Goal: Task Accomplishment & Management: Use online tool/utility

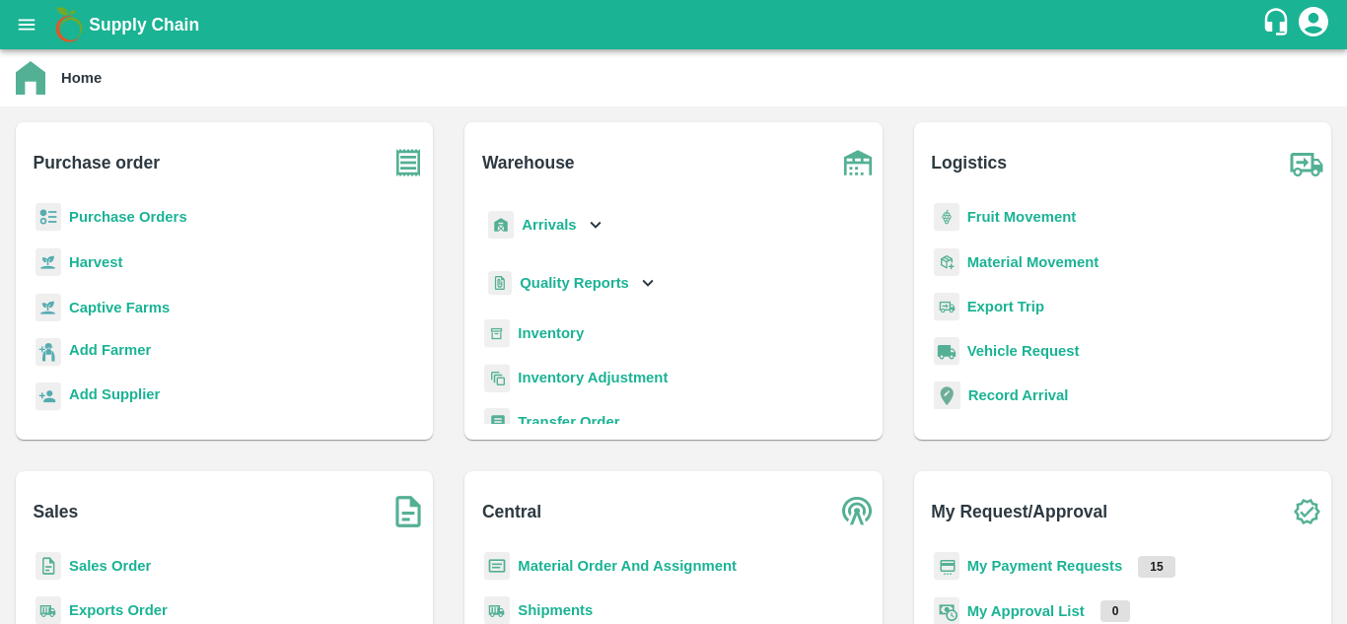
click at [159, 215] on b "Purchase Orders" at bounding box center [128, 217] width 118 height 16
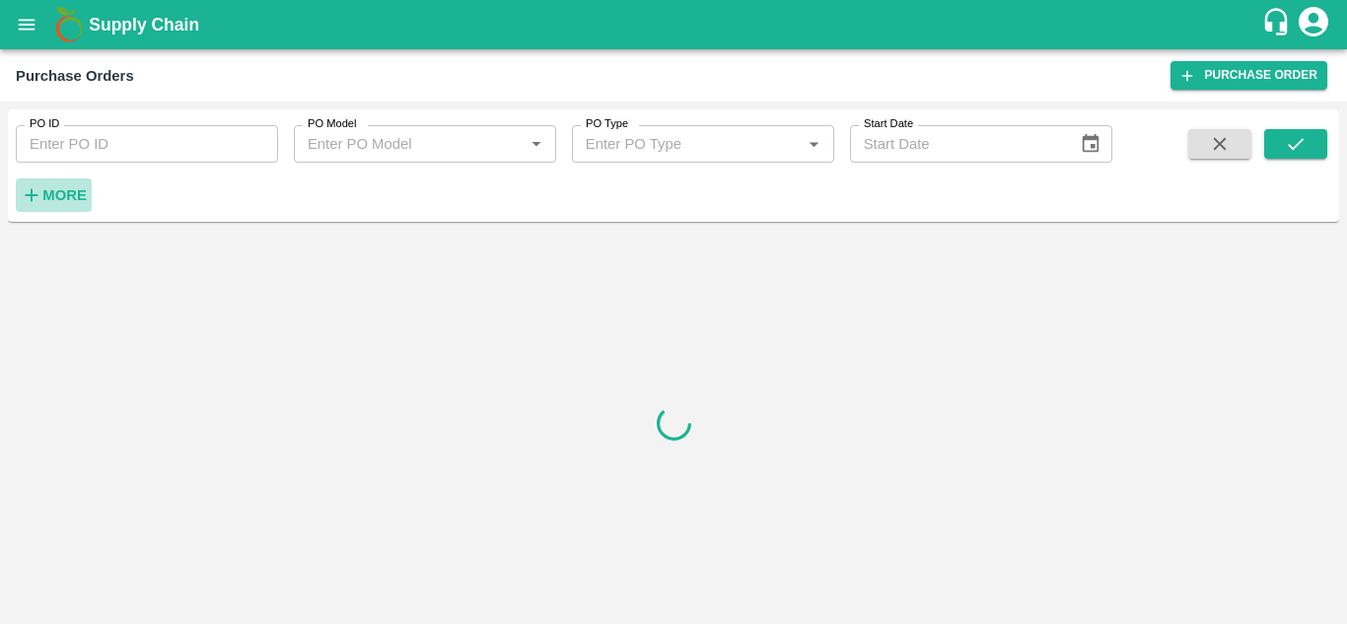
click at [62, 193] on strong "More" at bounding box center [64, 195] width 44 height 16
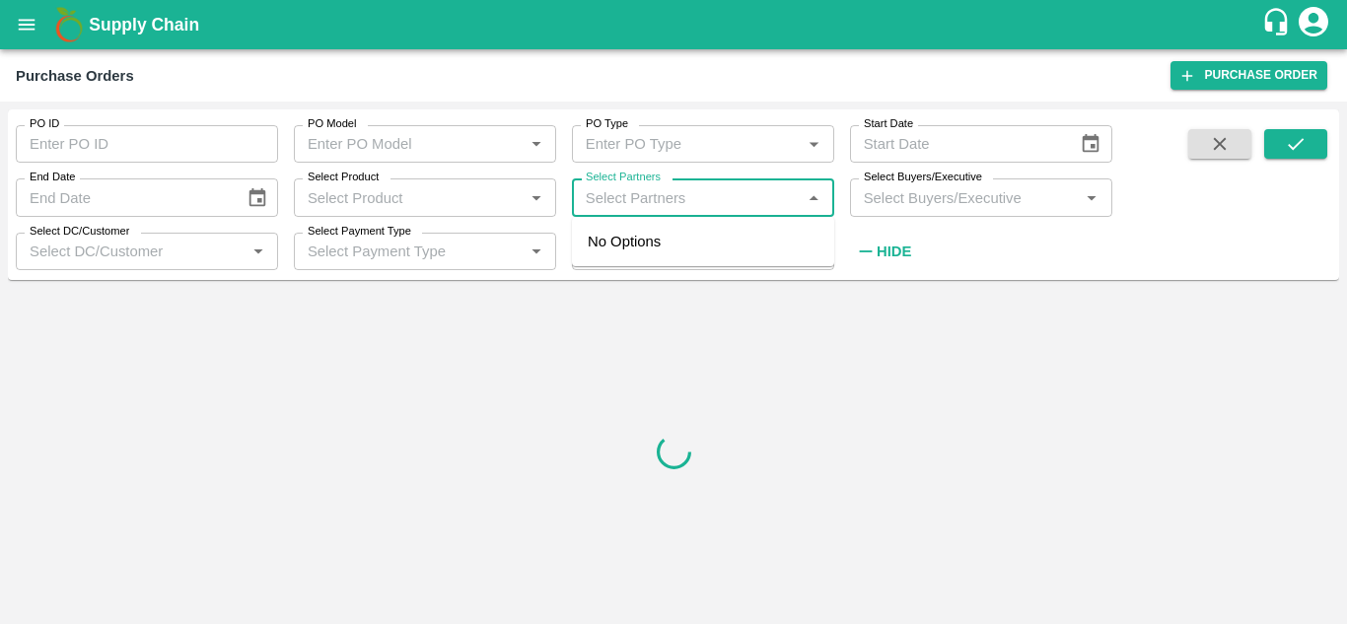
click at [679, 197] on input "Select Partners" at bounding box center [687, 197] width 218 height 26
paste input "Sachin namdev tidake"
type input "Sachin namdev tidake"
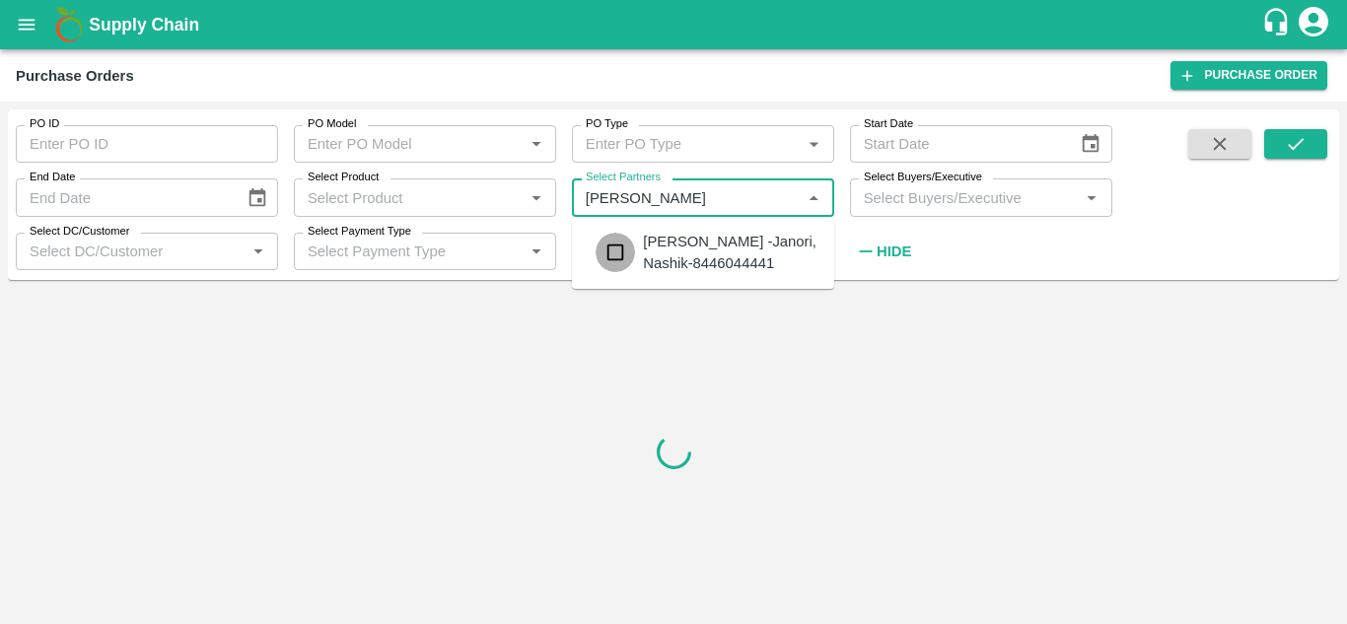
click at [617, 256] on input "checkbox" at bounding box center [614, 252] width 39 height 39
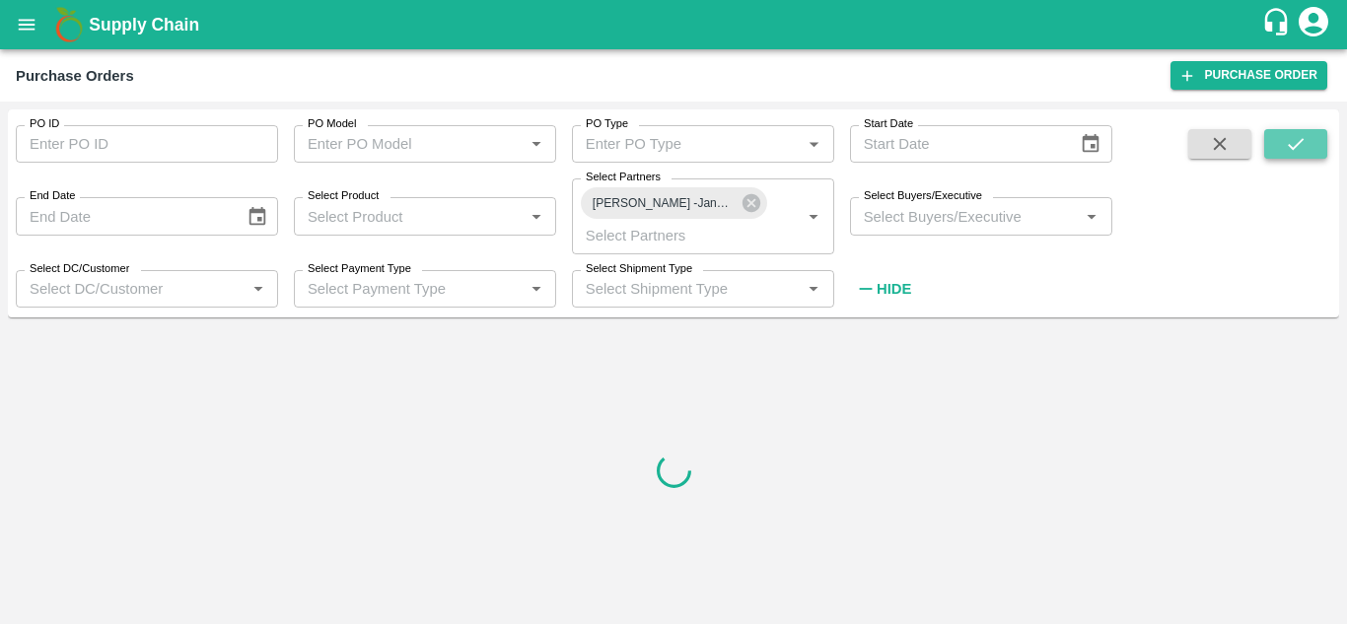
click at [1274, 155] on button "submit" at bounding box center [1295, 144] width 63 height 30
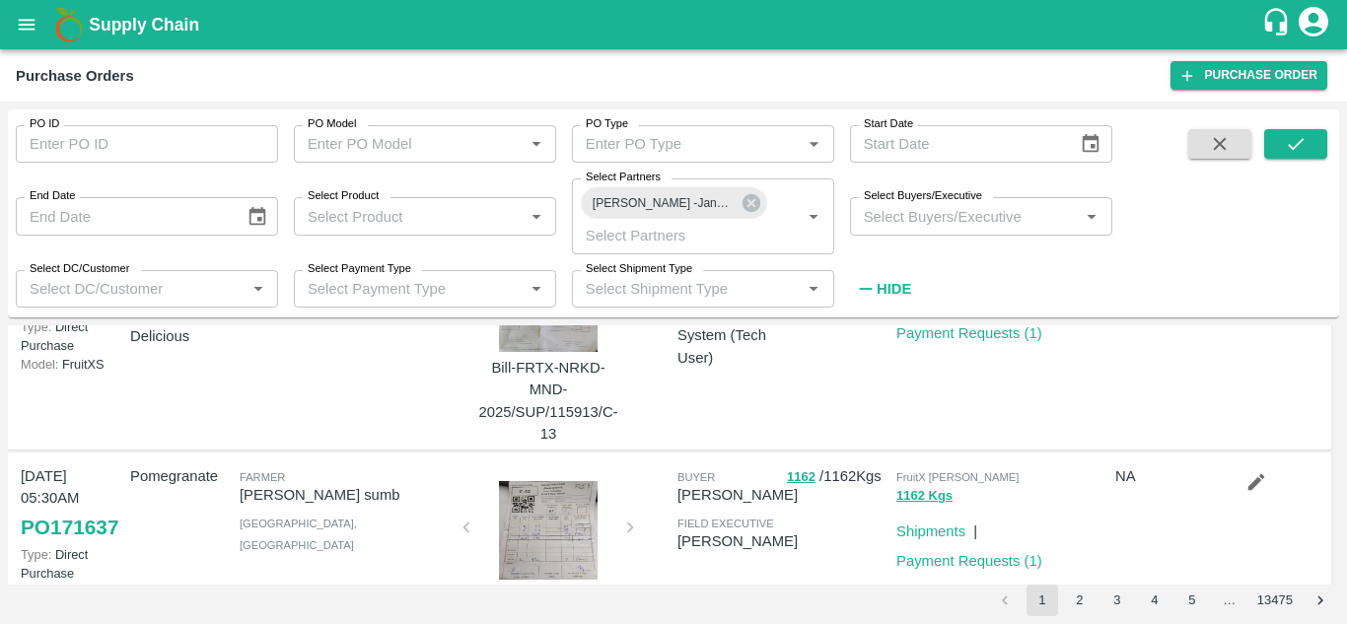
scroll to position [1846, 0]
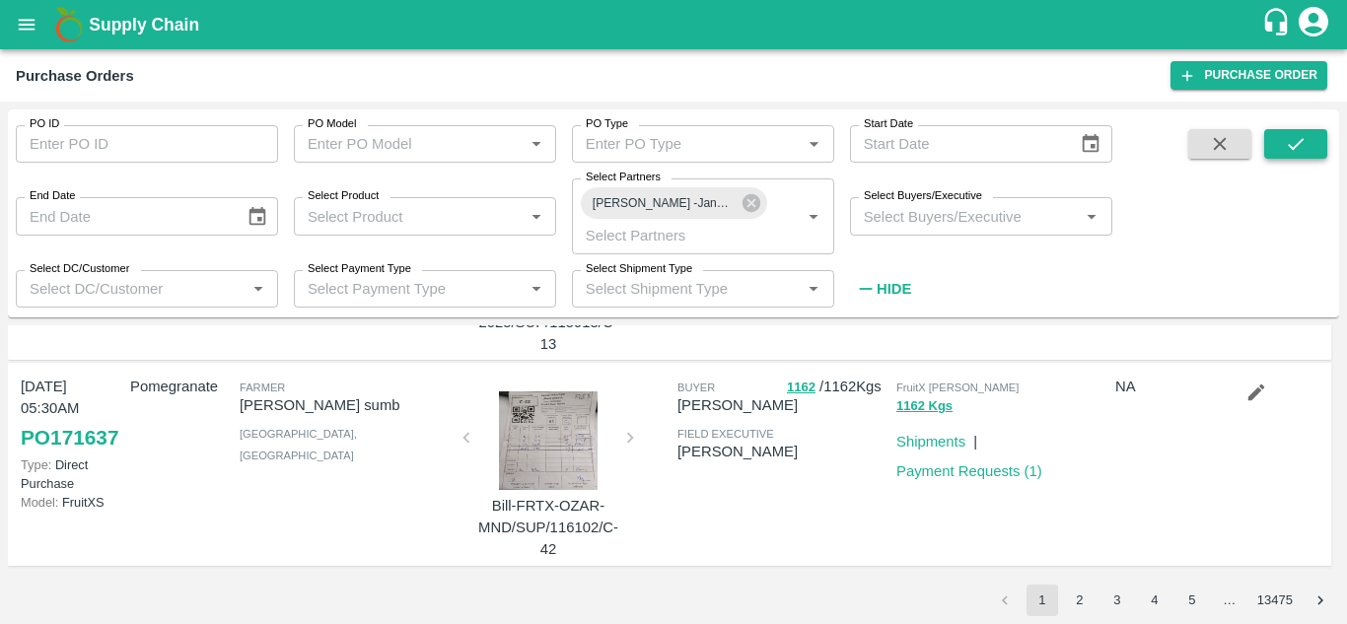
click at [1300, 152] on icon "submit" at bounding box center [1296, 144] width 22 height 22
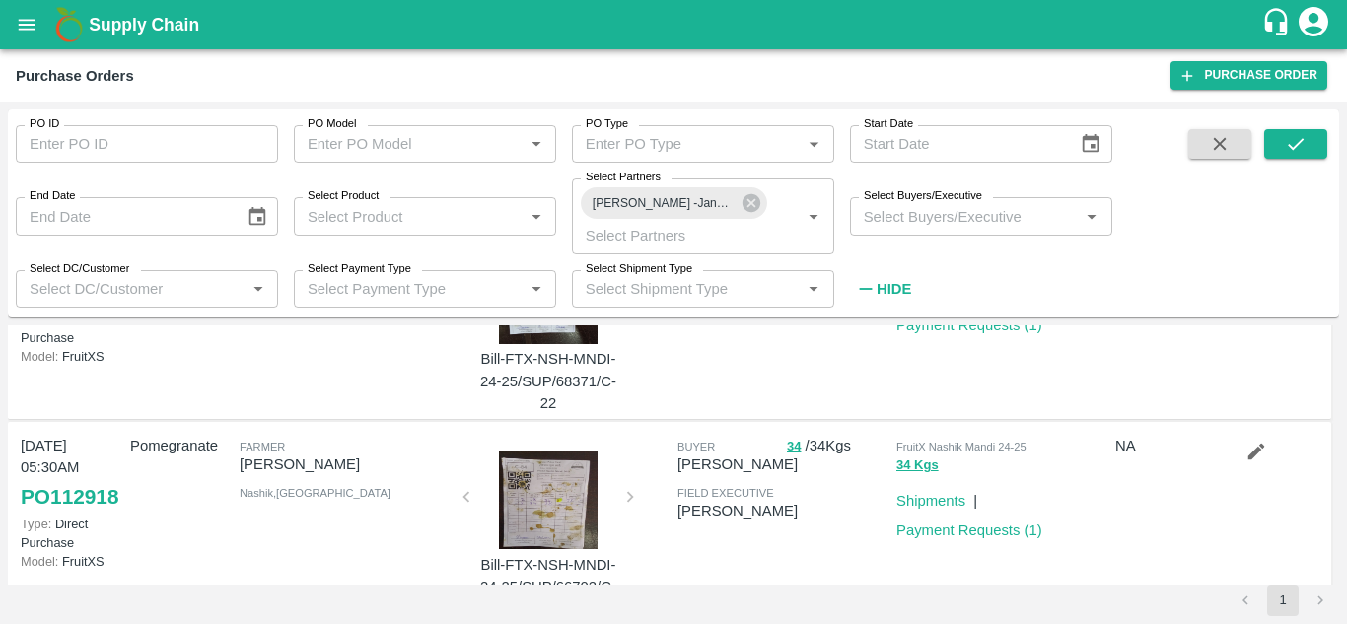
scroll to position [0, 0]
